Goal: Task Accomplishment & Management: Use online tool/utility

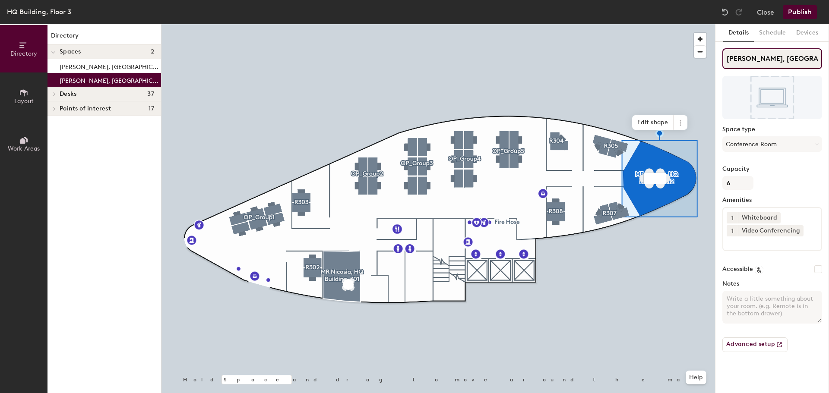
click at [793, 59] on input "[PERSON_NAME], [GEOGRAPHIC_DATA], 312" at bounding box center [772, 58] width 100 height 21
type input "[PERSON_NAME], [GEOGRAPHIC_DATA], 306"
click at [792, 16] on button "Publish" at bounding box center [799, 12] width 34 height 14
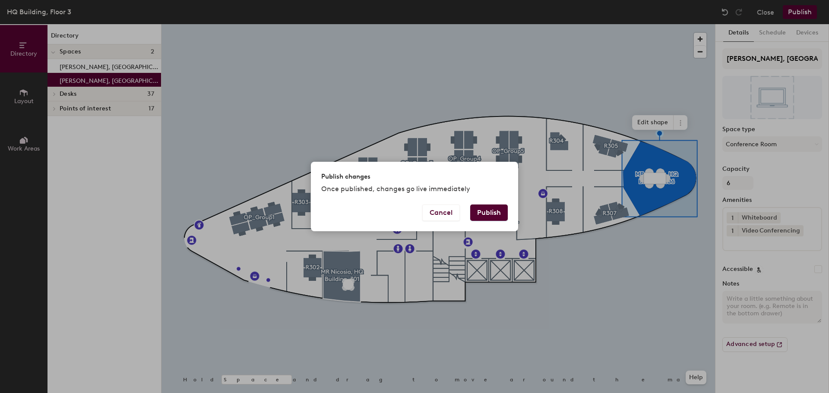
click at [502, 215] on button "Publish" at bounding box center [489, 213] width 38 height 16
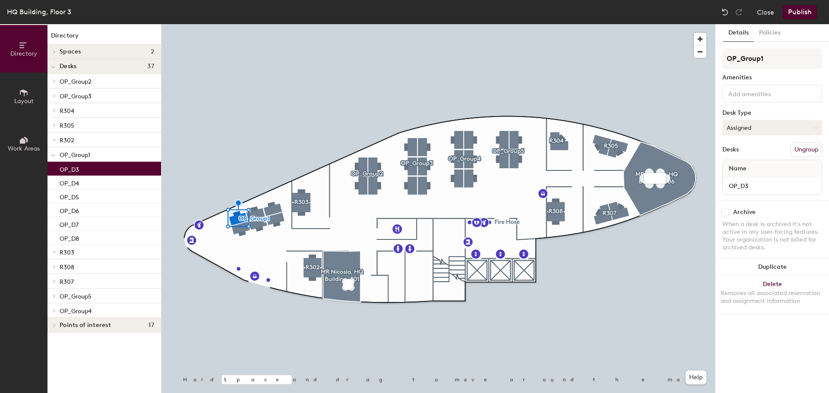
click at [765, 125] on button "Assigned" at bounding box center [772, 128] width 100 height 16
click at [757, 168] on div "Hot" at bounding box center [765, 167] width 86 height 13
click at [764, 12] on button "Close" at bounding box center [765, 12] width 17 height 14
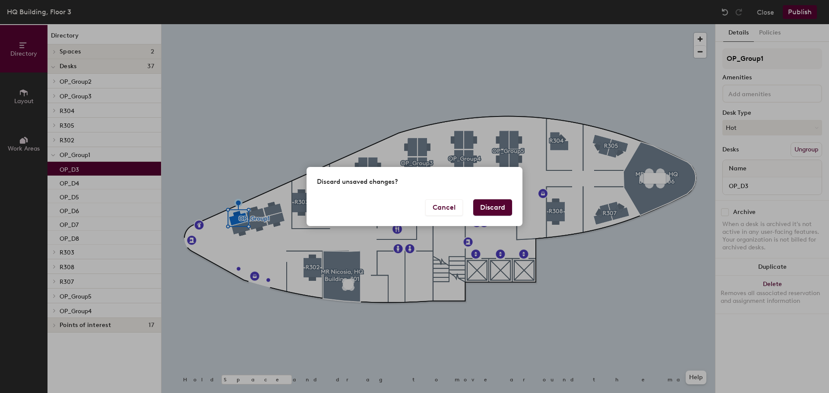
click at [503, 205] on button "Discard" at bounding box center [492, 207] width 39 height 16
